Goal: Transaction & Acquisition: Subscribe to service/newsletter

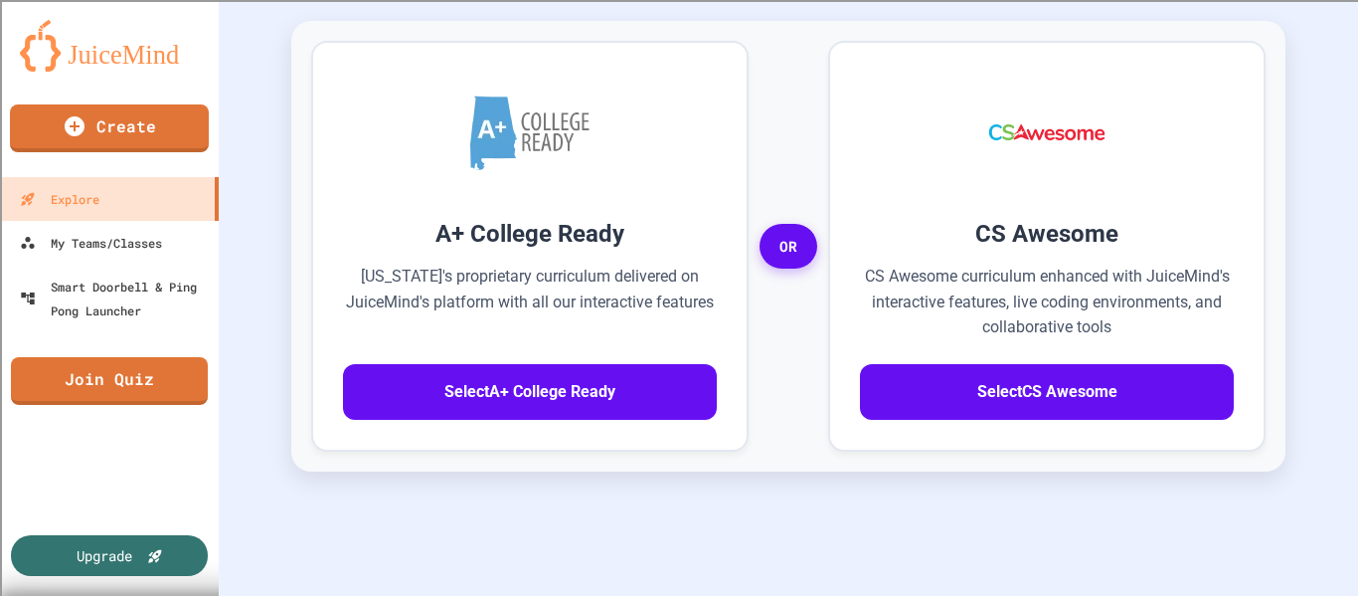
scroll to position [553, 0]
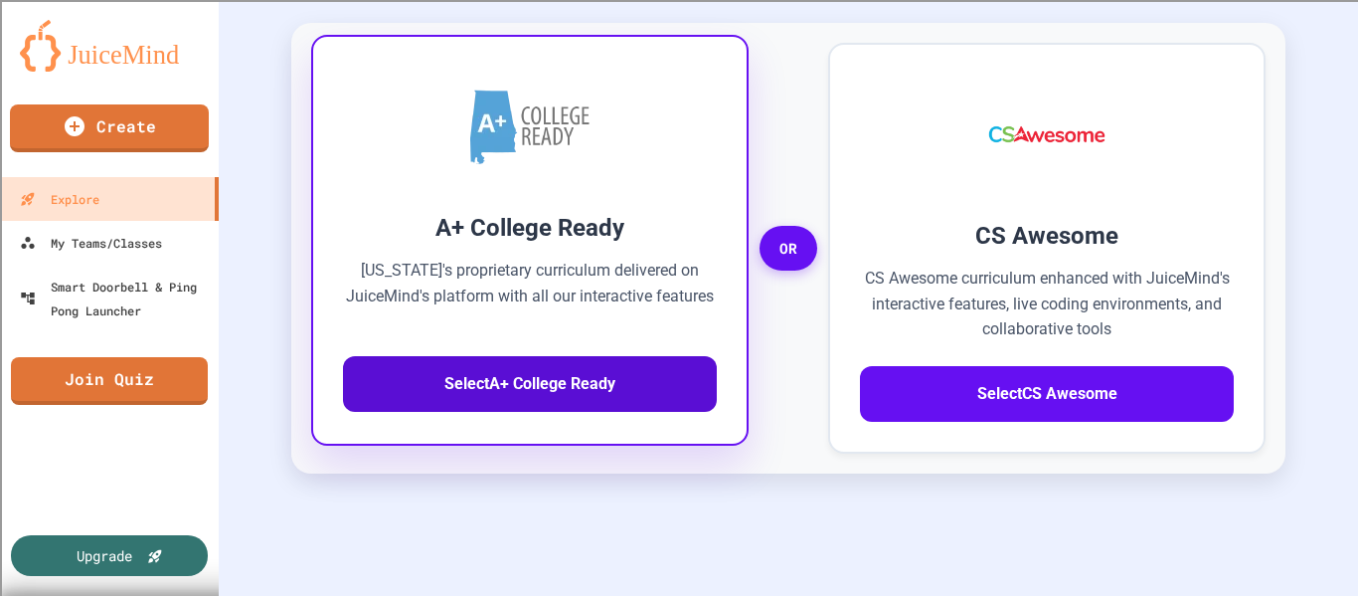
click at [475, 381] on button "Select A+ College Ready" at bounding box center [530, 384] width 374 height 56
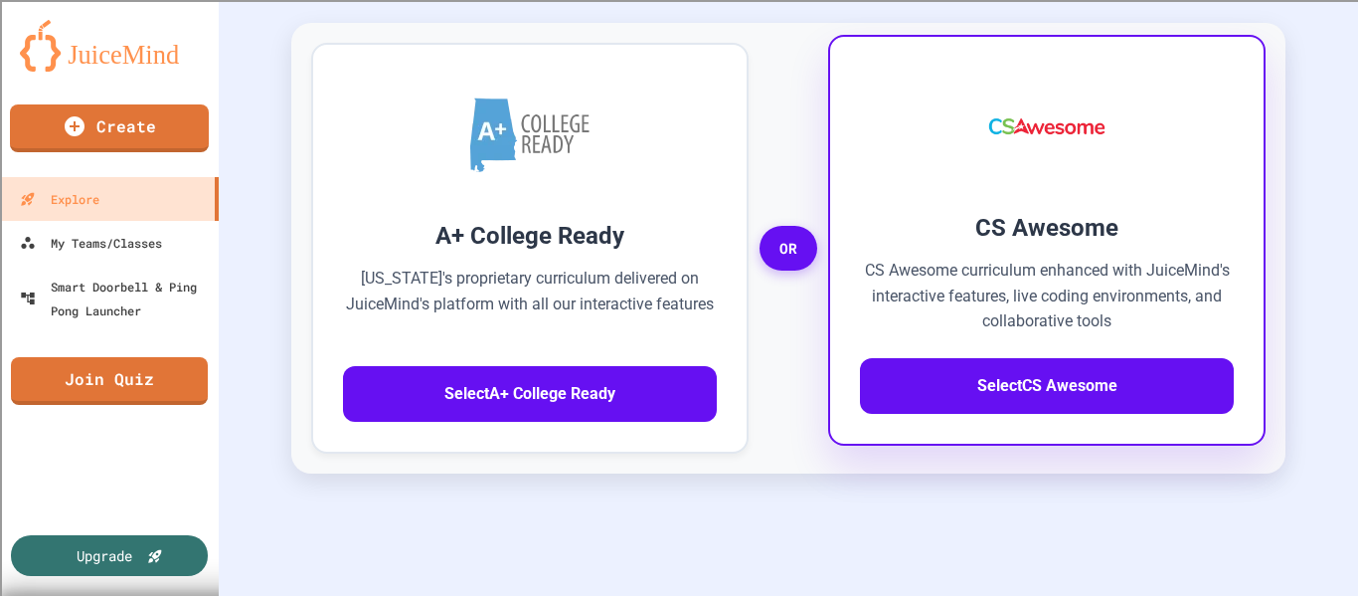
click at [969, 338] on div "CS Awesome CS Awesome curriculum enhanced with JuiceMind's interactive features…" at bounding box center [1047, 312] width 374 height 204
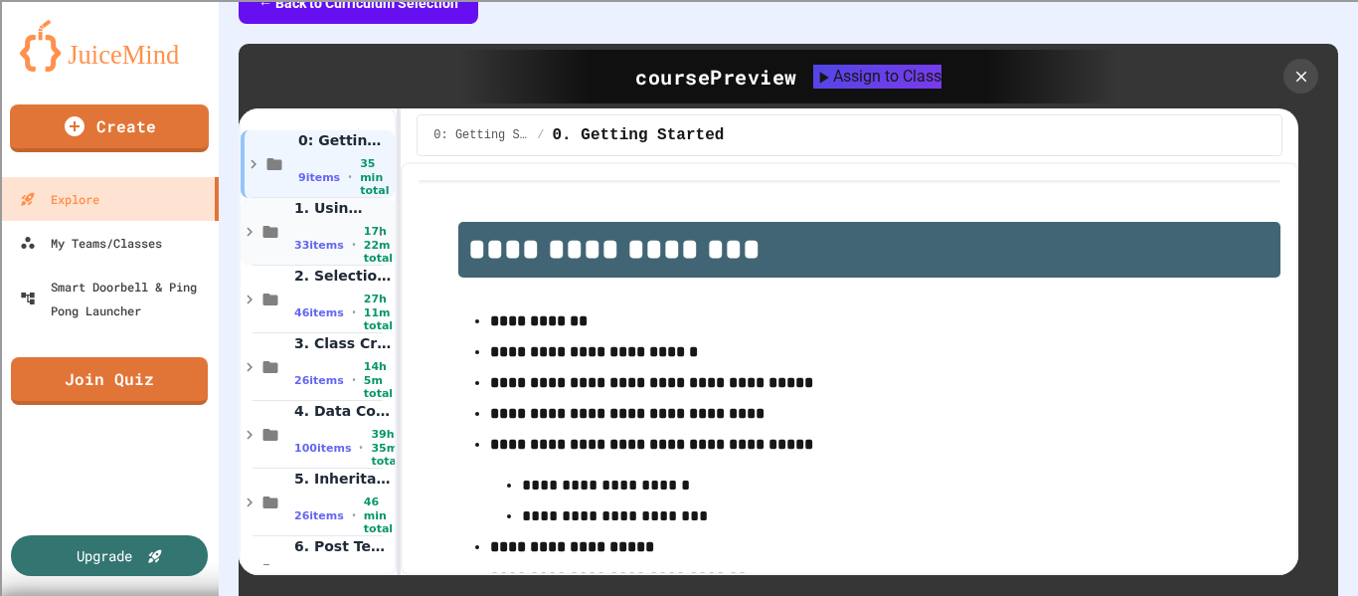
click at [295, 216] on span "1. Using Objects and Methods" at bounding box center [332, 208] width 77 height 18
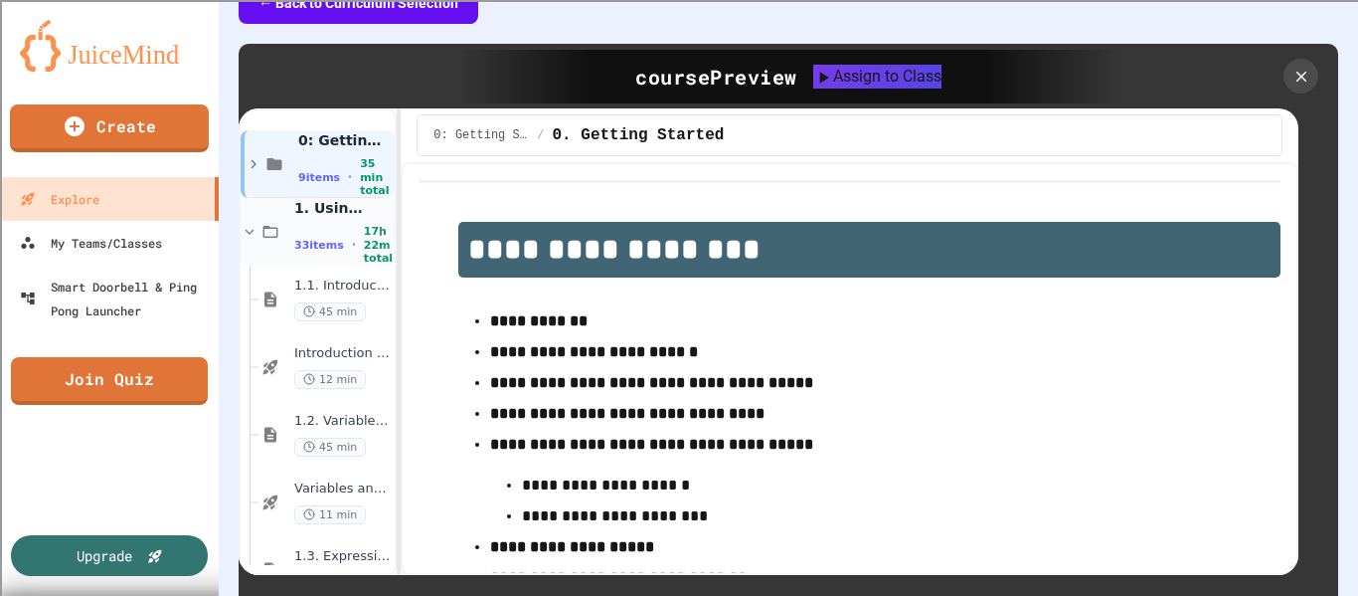
click at [289, 224] on div "1. Using Objects and Methods 33 items • 17h 22m total" at bounding box center [318, 232] width 154 height 68
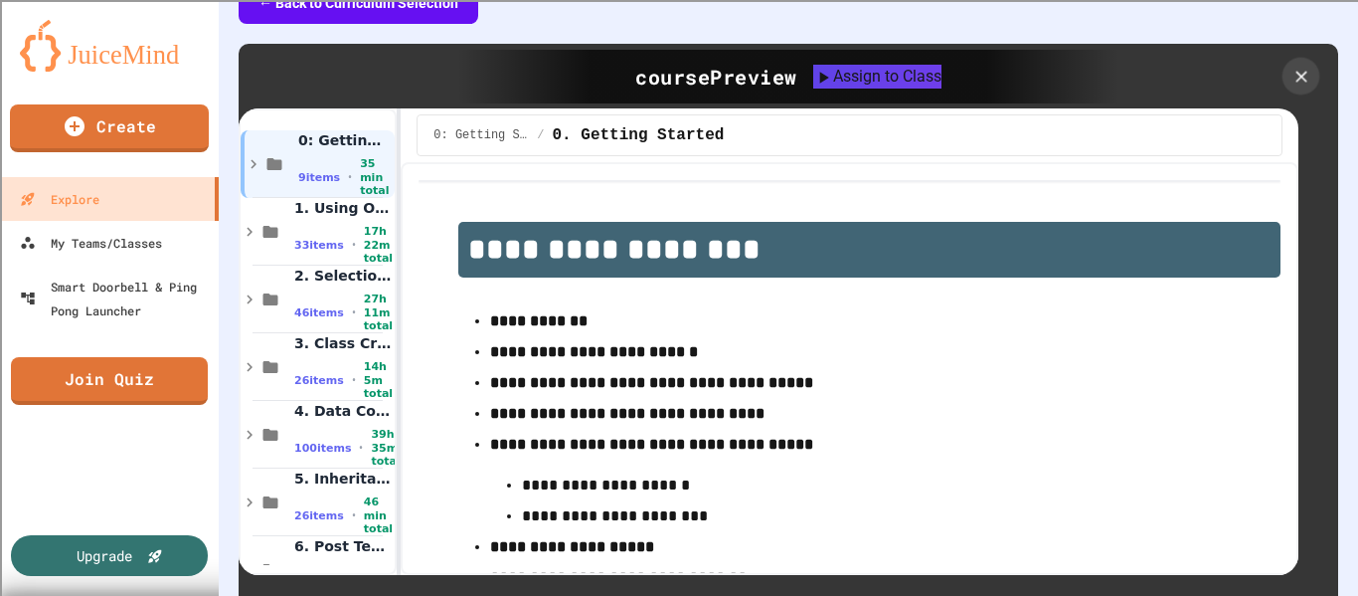
click at [1309, 74] on icon at bounding box center [1300, 76] width 19 height 19
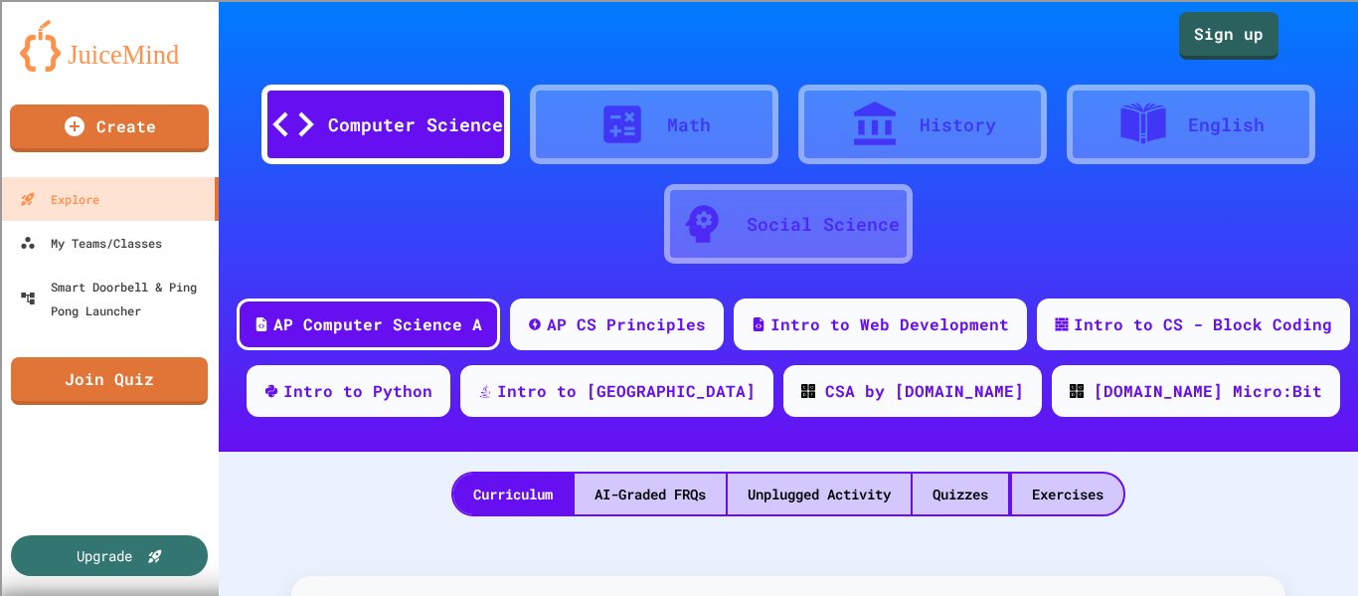
click at [485, 102] on div "Computer Science" at bounding box center [385, 125] width 249 height 80
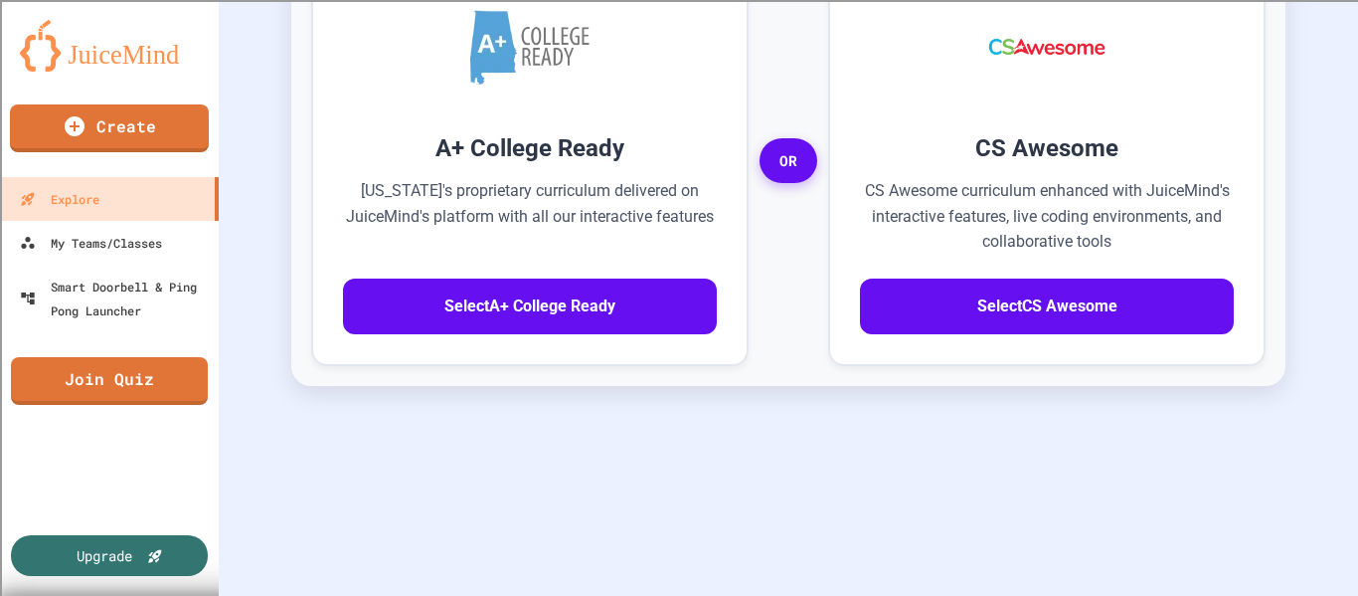
scroll to position [637, 0]
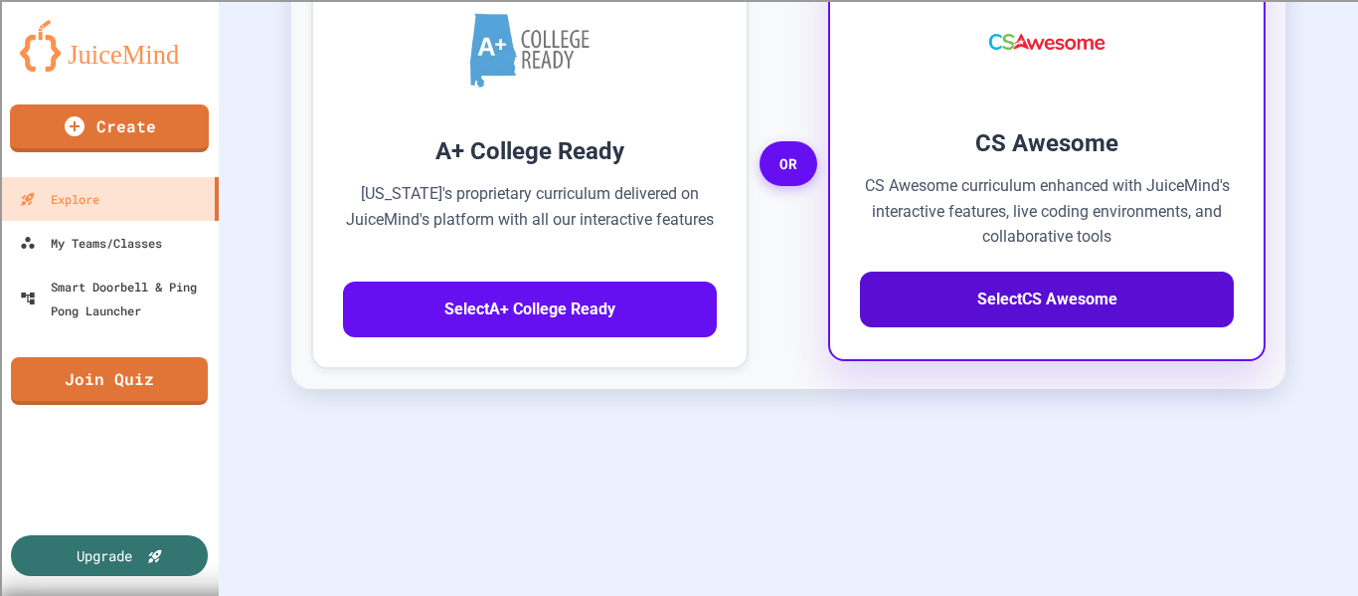
click at [1134, 305] on button "Select CS Awesome" at bounding box center [1047, 299] width 374 height 56
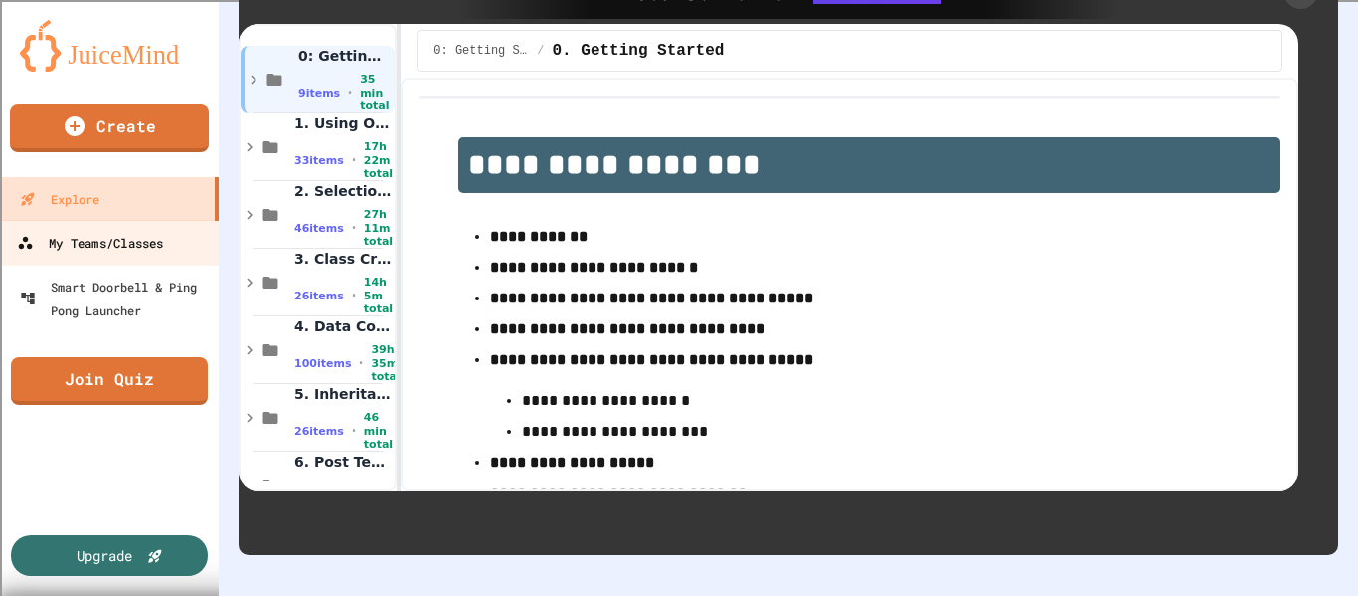
click at [72, 251] on div "My Teams/Classes" at bounding box center [90, 243] width 146 height 25
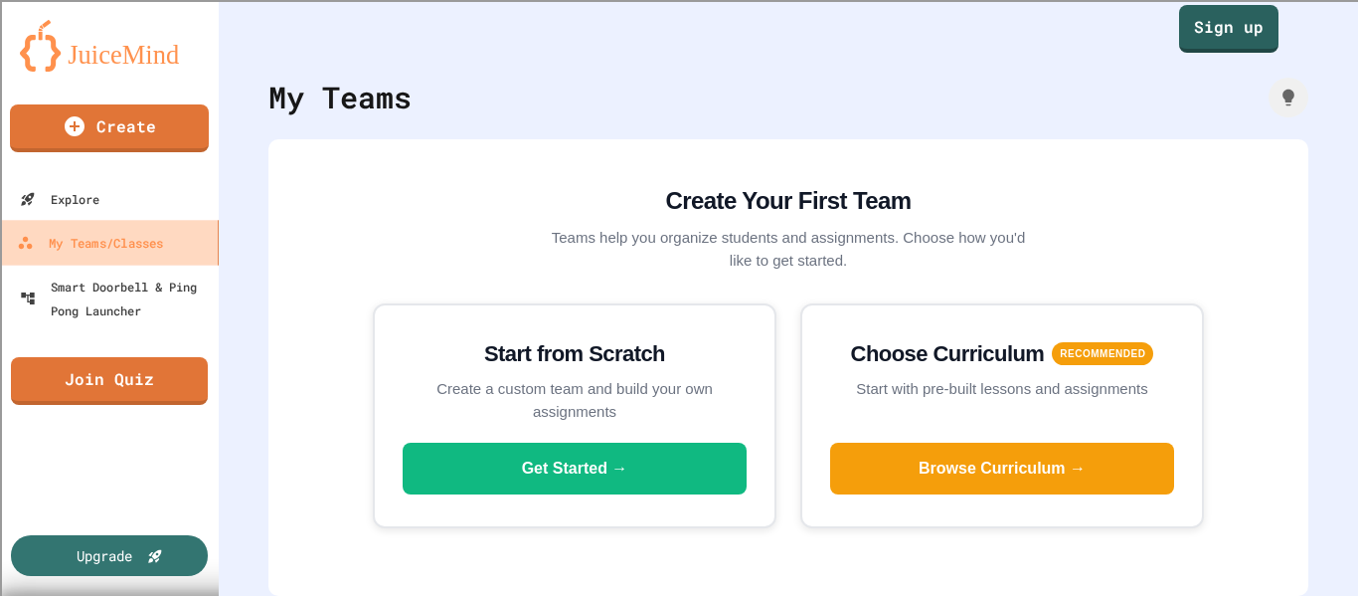
scroll to position [7, 0]
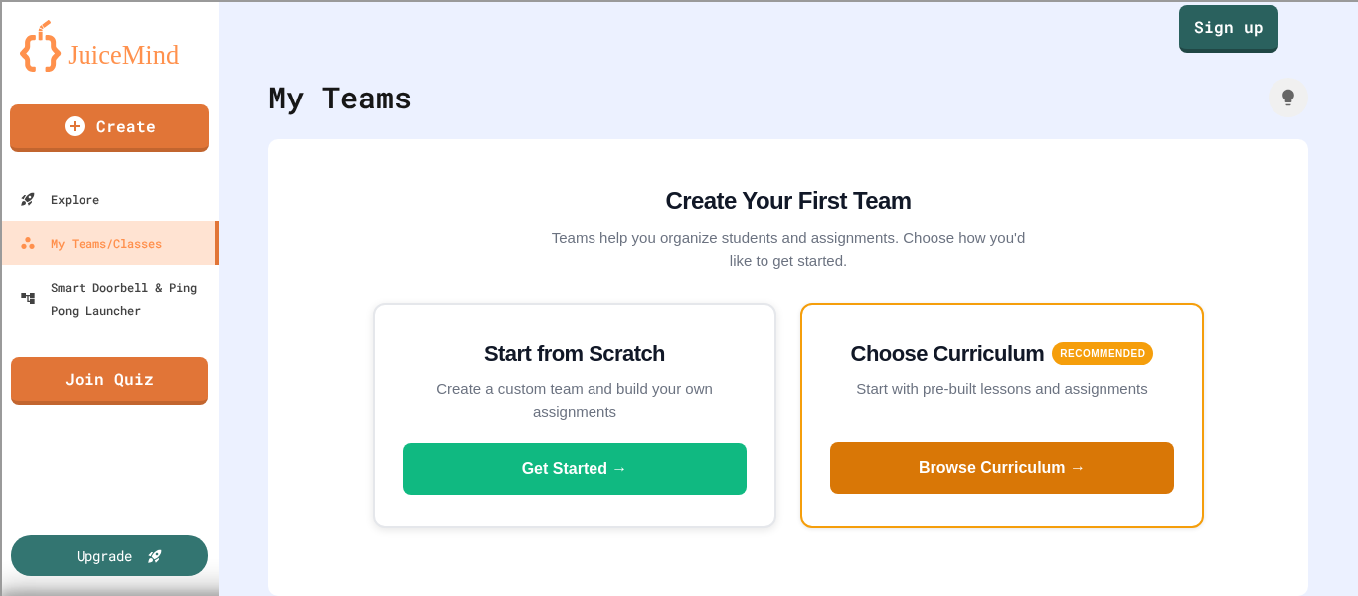
click at [966, 460] on button "Browse Curriculum →" at bounding box center [1002, 467] width 344 height 52
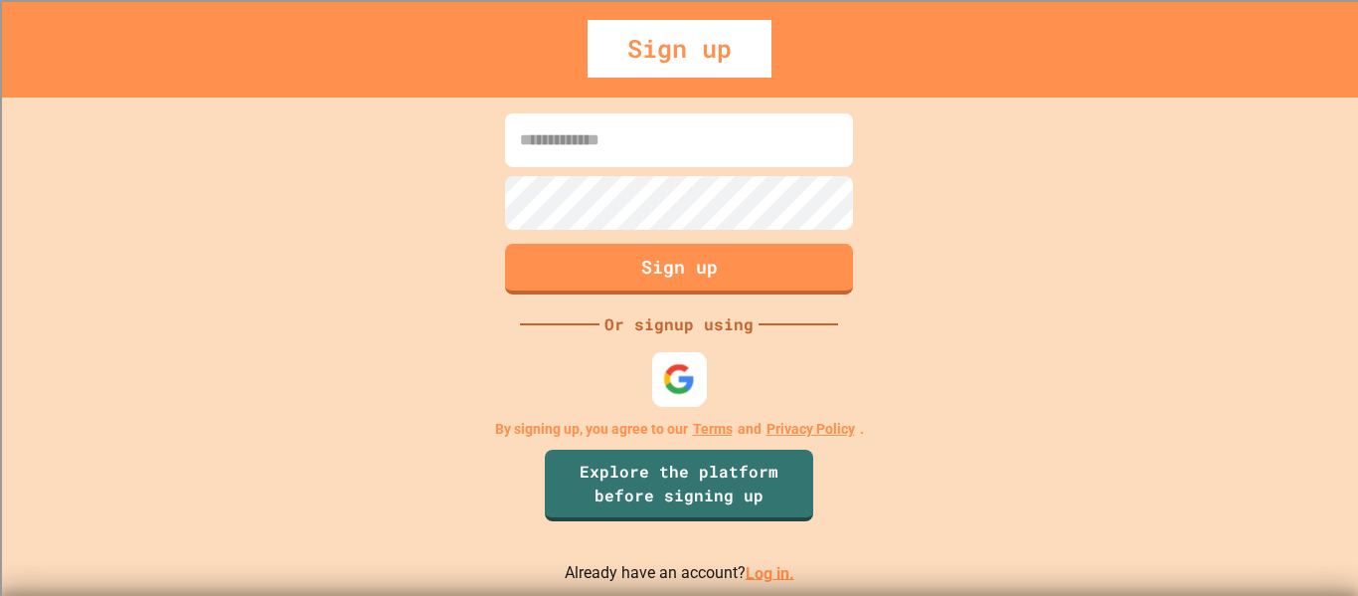
click at [675, 365] on img at bounding box center [679, 378] width 33 height 33
